Goal: Navigation & Orientation: Find specific page/section

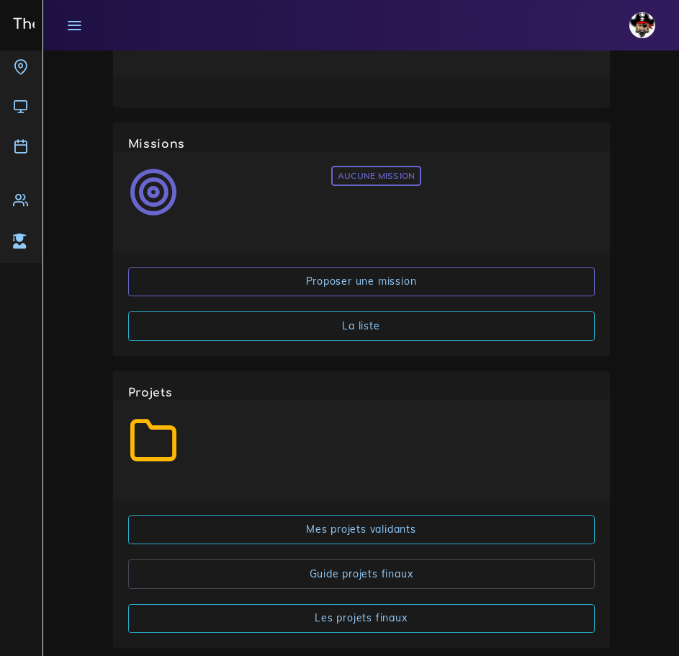
scroll to position [2934, 0]
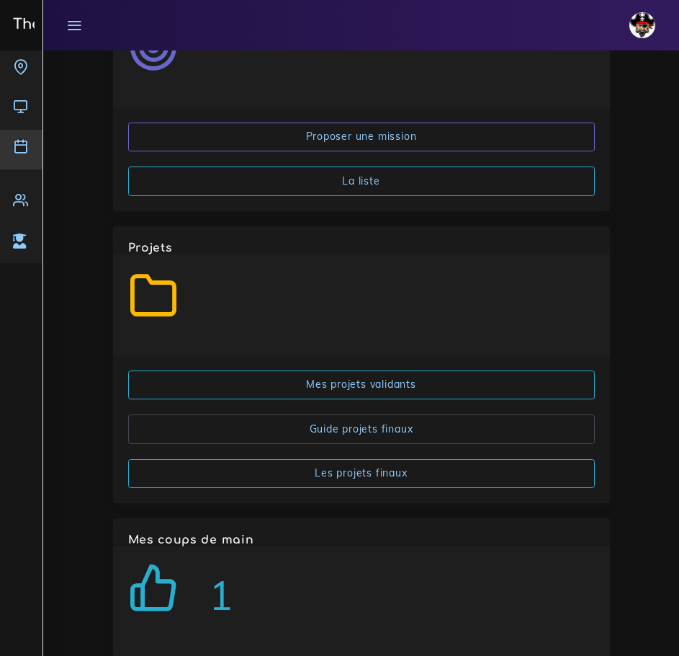
click at [21, 144] on icon at bounding box center [20, 145] width 15 height 15
click at [20, 145] on icon at bounding box center [20, 145] width 15 height 15
click at [75, 27] on icon at bounding box center [74, 25] width 16 height 16
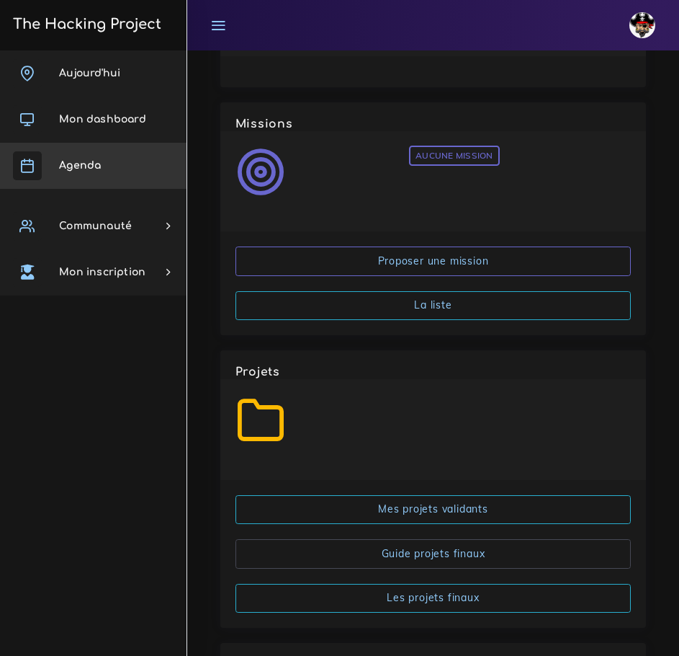
click at [104, 165] on link "Agenda" at bounding box center [93, 166] width 187 height 46
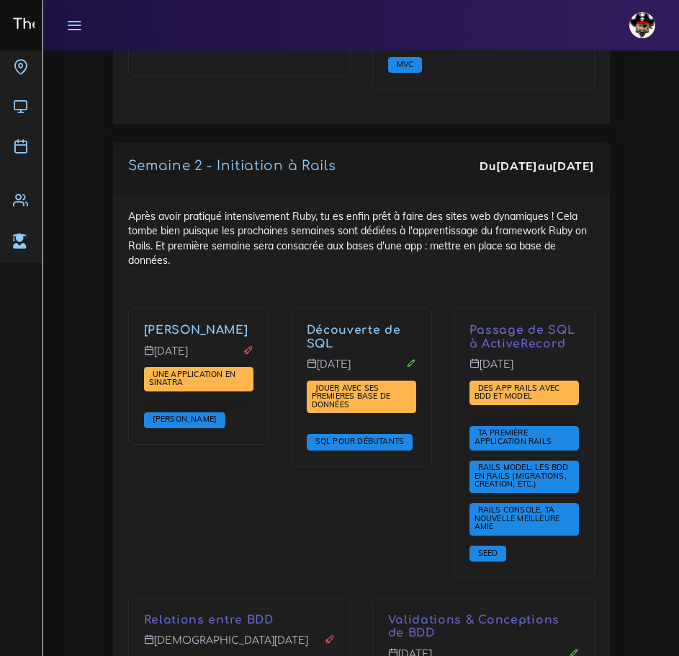
scroll to position [3329, 0]
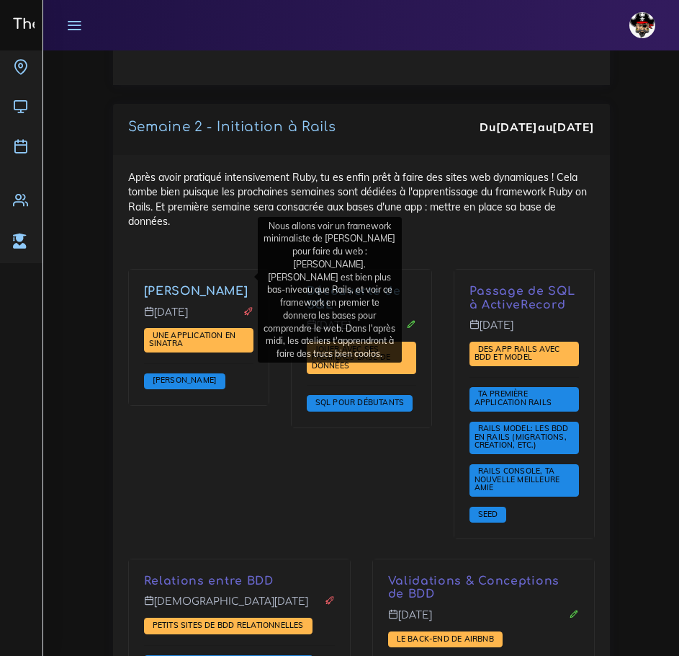
click at [200, 285] on link "[PERSON_NAME]" at bounding box center [196, 291] width 104 height 13
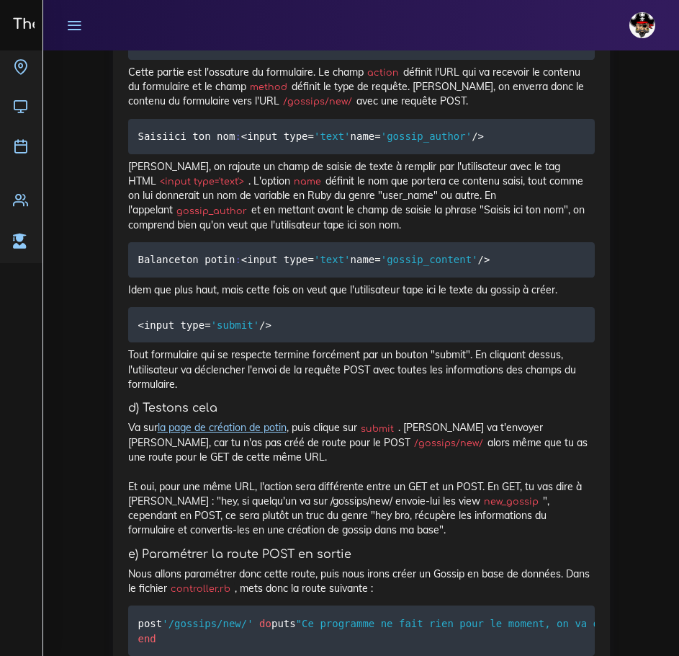
scroll to position [5620, 0]
